Goal: Task Accomplishment & Management: Manage account settings

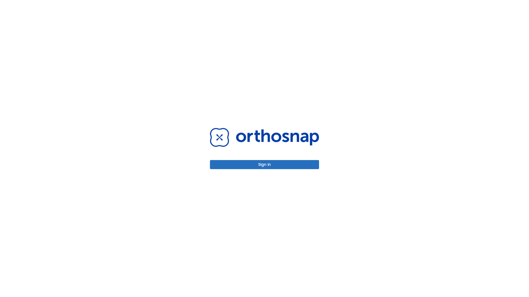
click at [264, 165] on button "Sign in" at bounding box center [264, 164] width 109 height 9
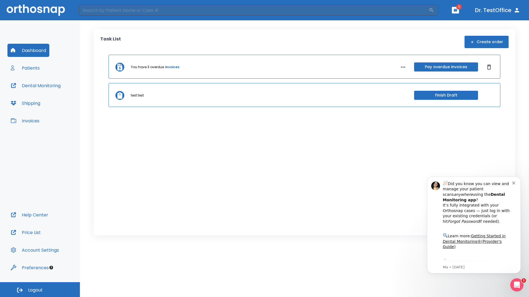
click at [40, 290] on span "Logout" at bounding box center [35, 291] width 15 height 6
